Goal: Information Seeking & Learning: Learn about a topic

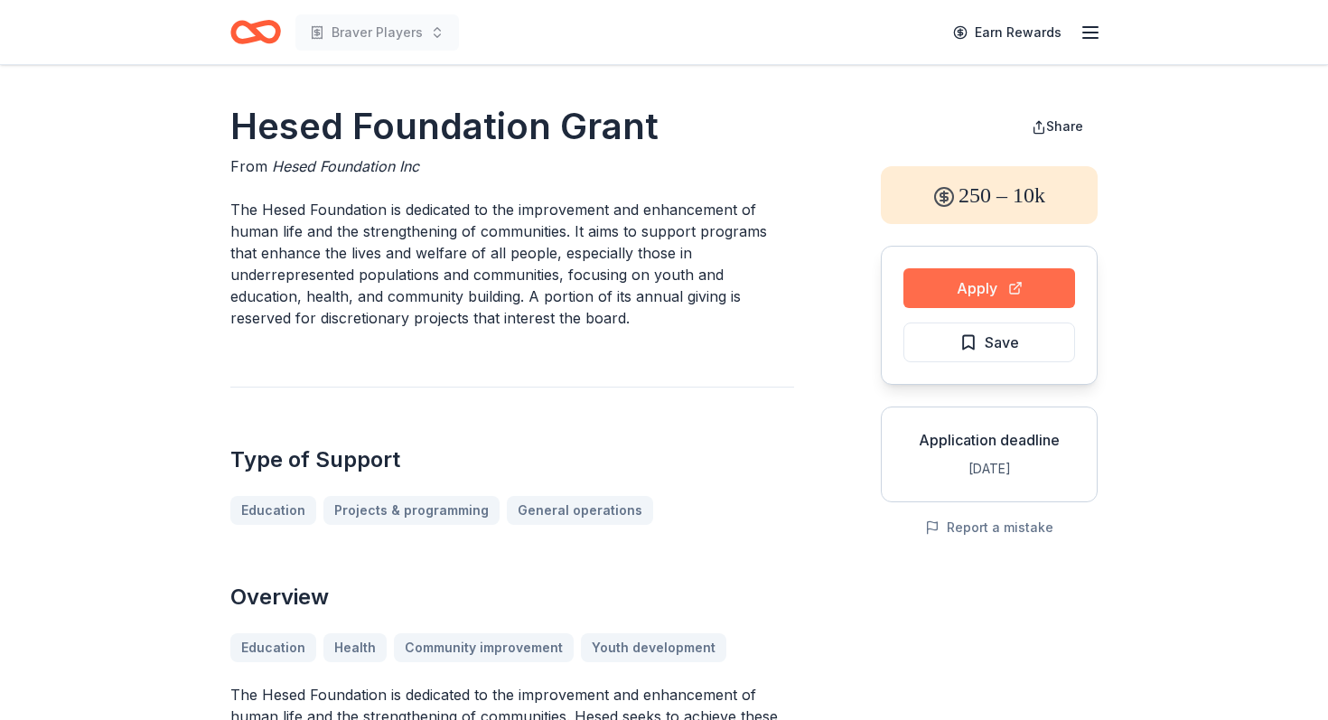
click at [968, 294] on button "Apply" at bounding box center [990, 288] width 172 height 40
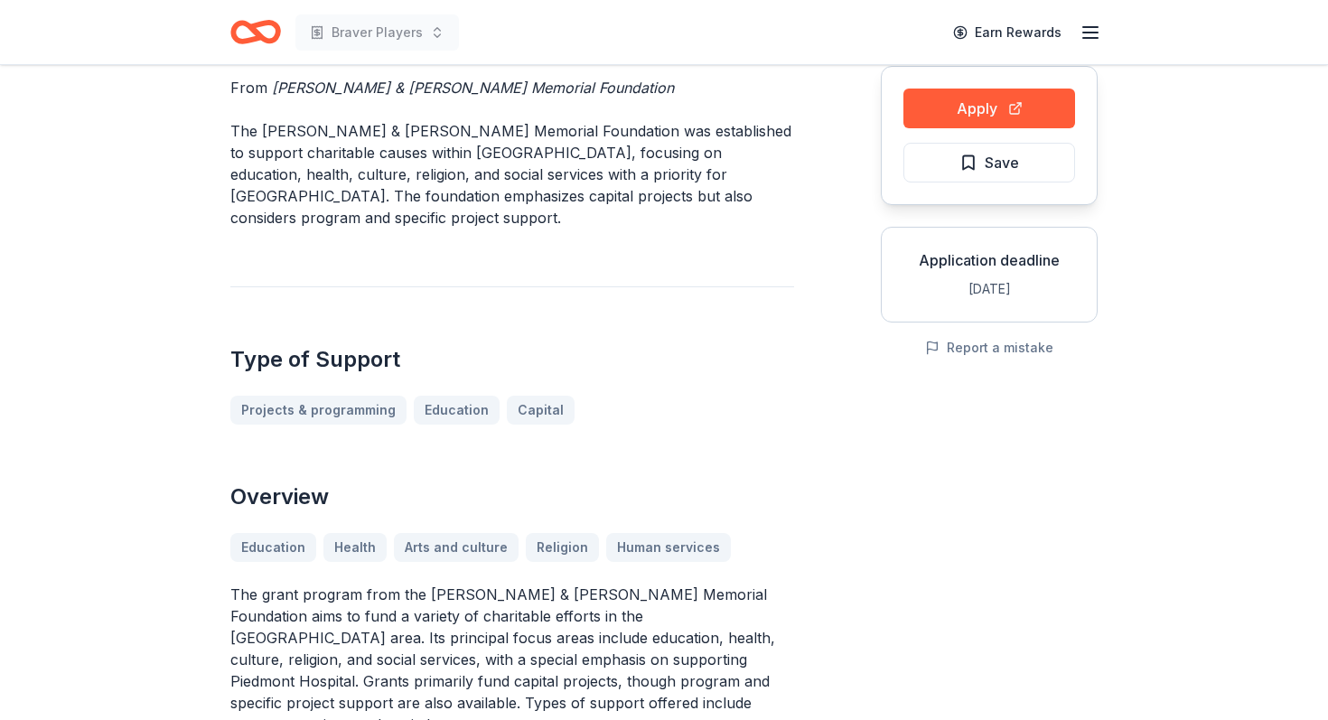
scroll to position [180, 0]
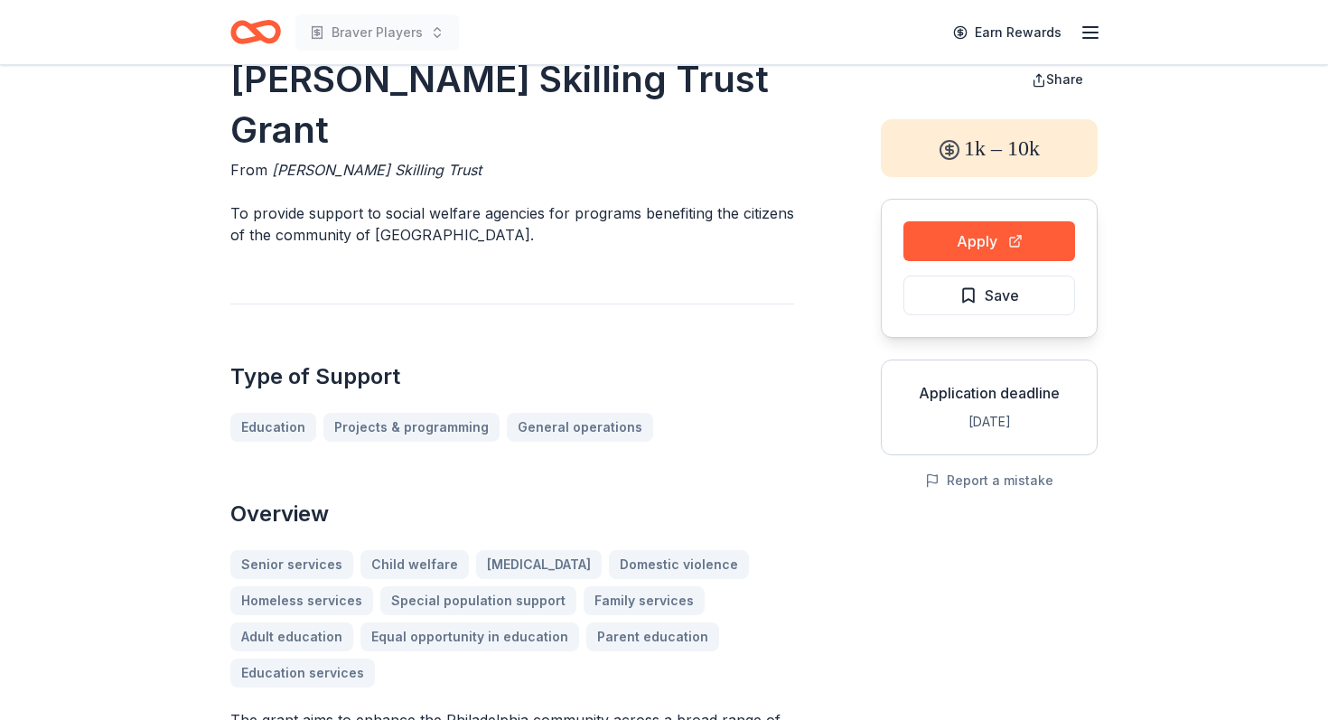
scroll to position [48, 0]
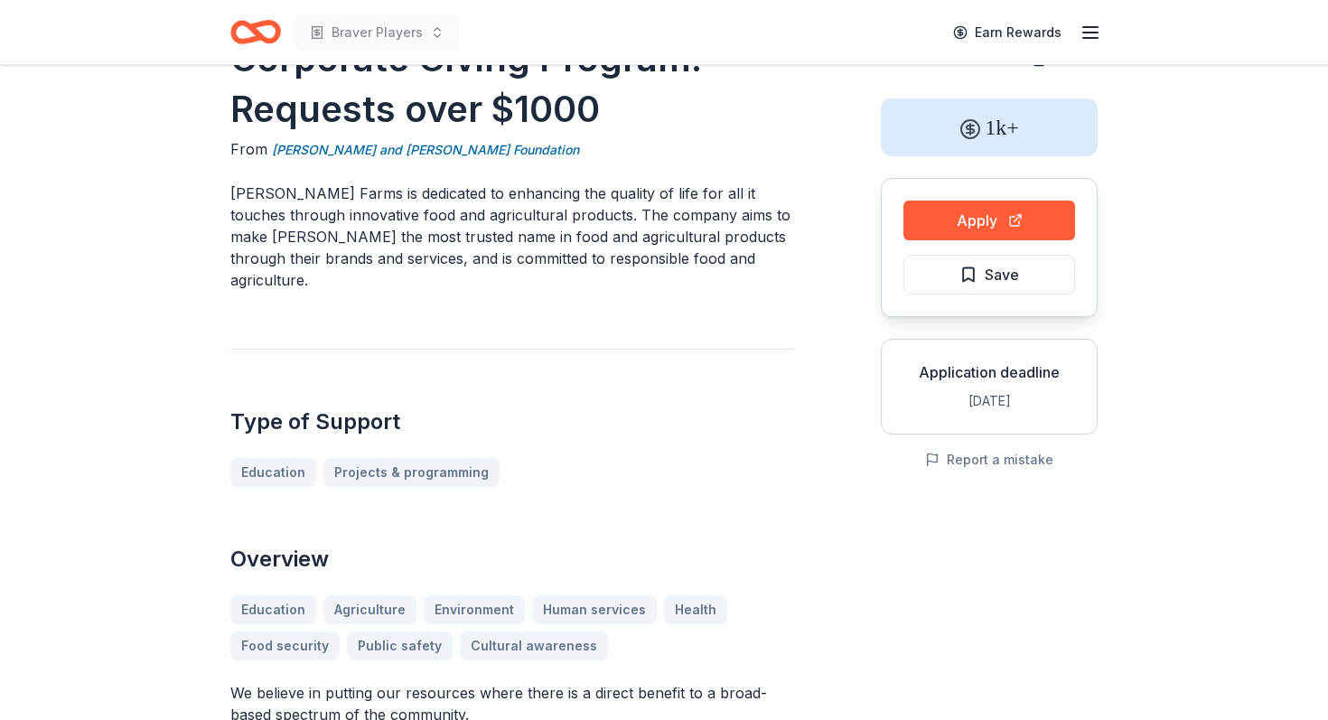
scroll to position [70, 0]
